Goal: Task Accomplishment & Management: Use online tool/utility

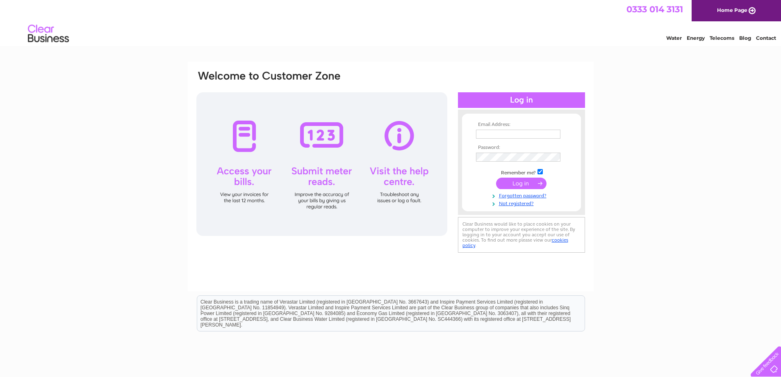
type input "[PERSON_NAME][EMAIL_ADDRESS][DOMAIN_NAME]"
click at [519, 183] on input "submit" at bounding box center [521, 182] width 50 height 11
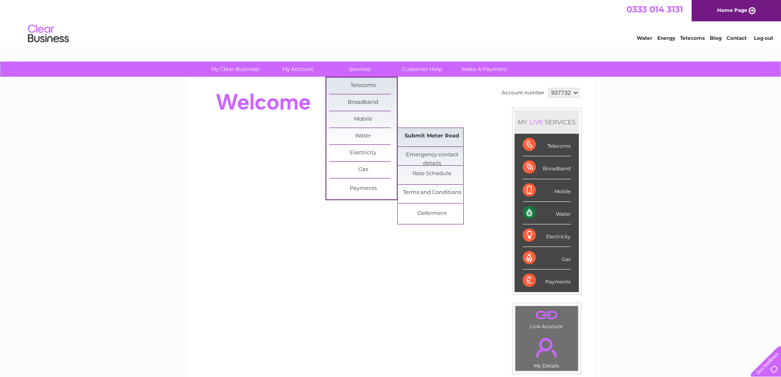
click at [448, 136] on link "Submit Meter Read" at bounding box center [432, 136] width 68 height 16
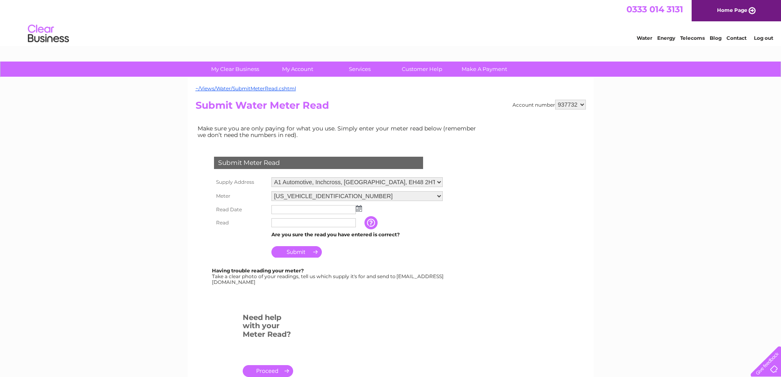
click at [365, 180] on select "A1 Automotive, Inchcross, Bathgate, EH48 2HT Unit E2 , Delves Lane Industrial E…" at bounding box center [356, 182] width 171 height 10
select select "462446"
click at [271, 177] on select "A1 Automotive, Inchcross, Bathgate, EH48 2HT Unit E2 , Delves Lane Industrial E…" at bounding box center [356, 182] width 171 height 11
click at [361, 208] on img at bounding box center [359, 208] width 6 height 7
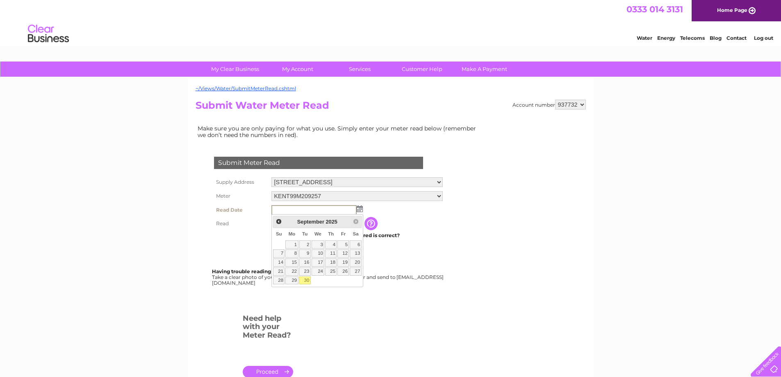
click at [308, 282] on link "30" at bounding box center [304, 280] width 11 height 8
type input "2025/09/30"
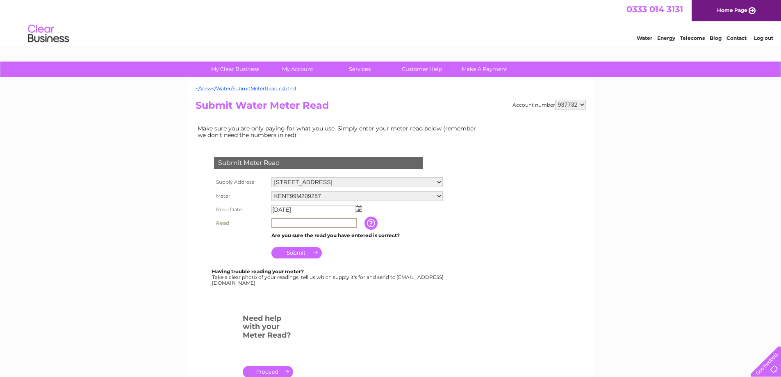
click at [298, 225] on input "text" at bounding box center [313, 223] width 85 height 10
type input "04160"
click at [302, 255] on input "Submit" at bounding box center [296, 251] width 50 height 11
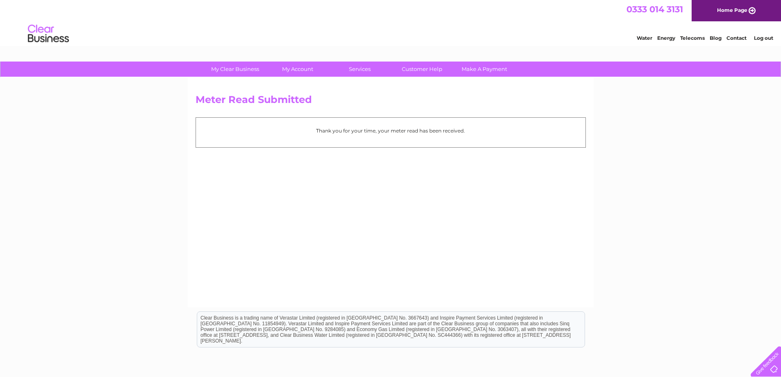
click at [765, 42] on li "Log out" at bounding box center [763, 38] width 25 height 10
